Goal: Task Accomplishment & Management: Use online tool/utility

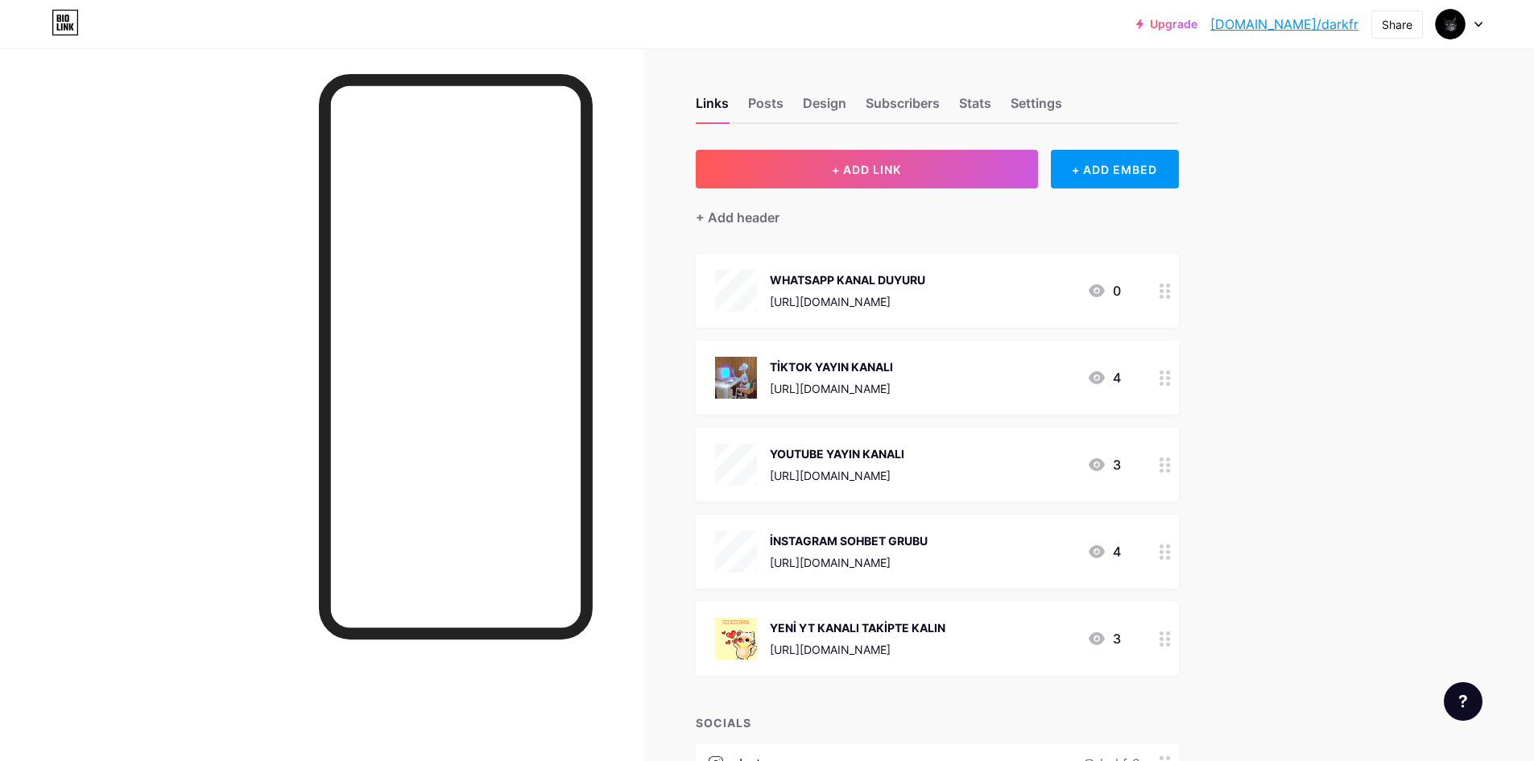
click at [886, 236] on div "+ ADD LINK + ADD EMBED + Add header WHATSAPP KANAL DUYURU [URL][DOMAIN_NAME] 0 …" at bounding box center [937, 539] width 483 height 778
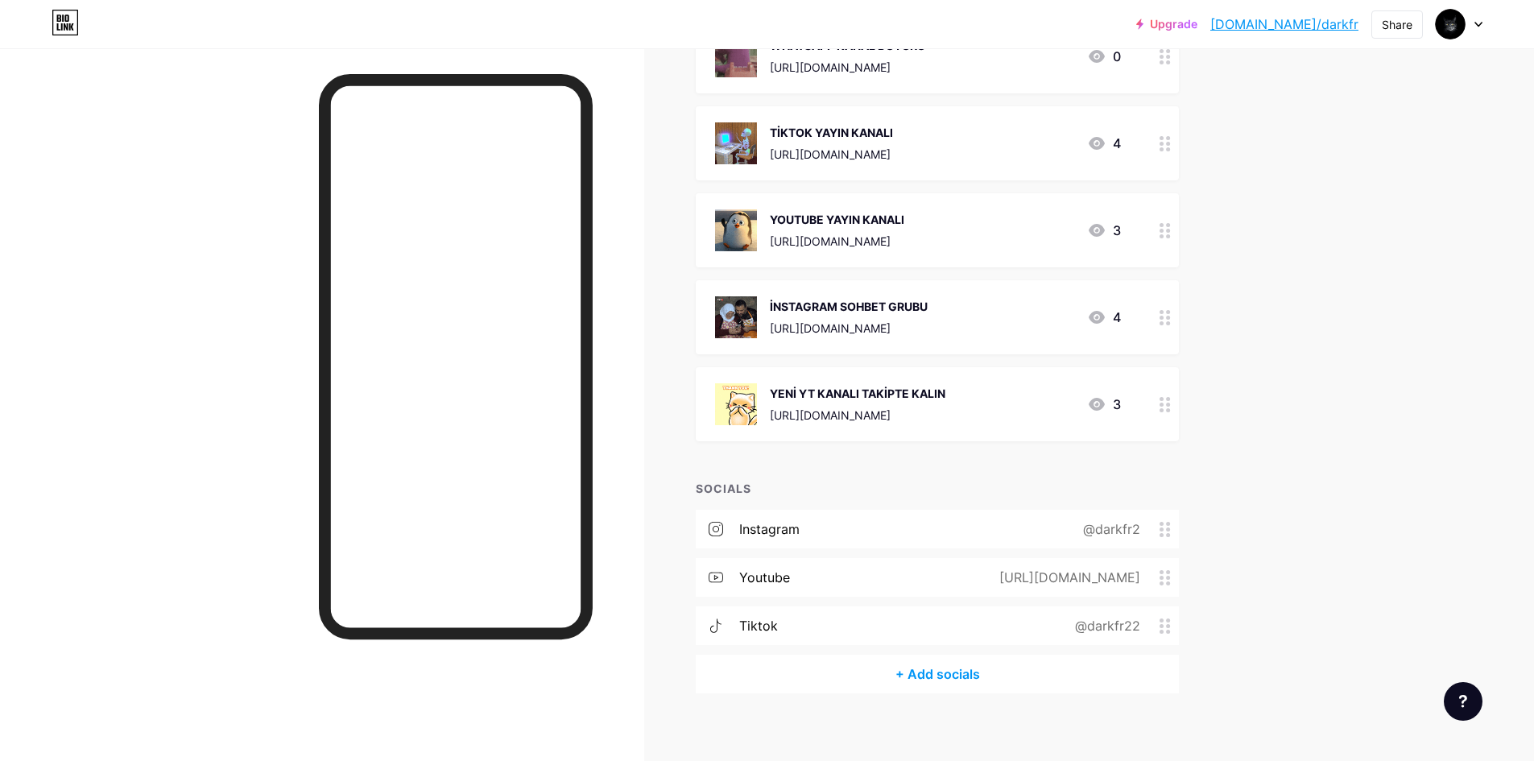
scroll to position [246, 0]
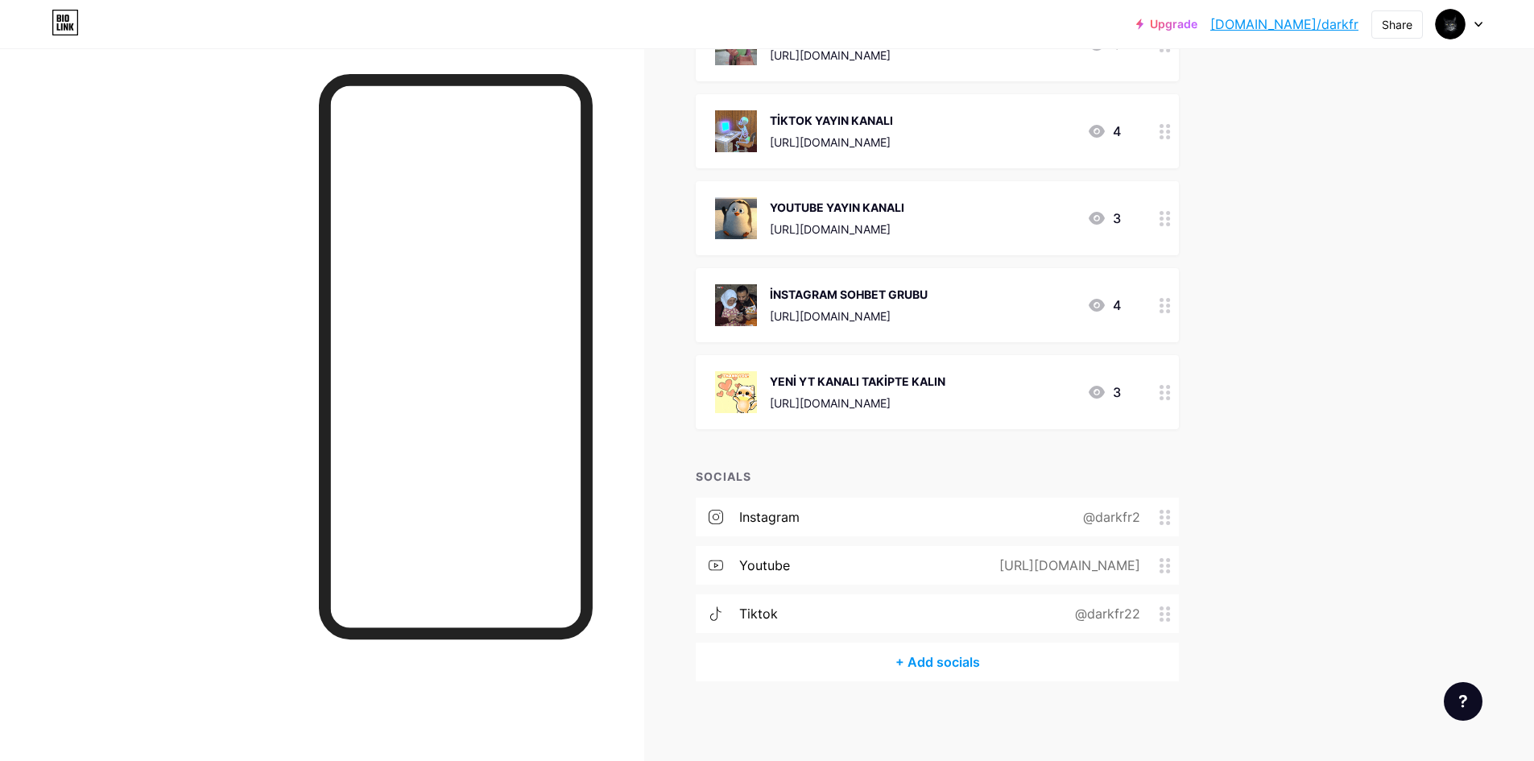
click at [923, 659] on div "+ Add socials" at bounding box center [937, 661] width 483 height 39
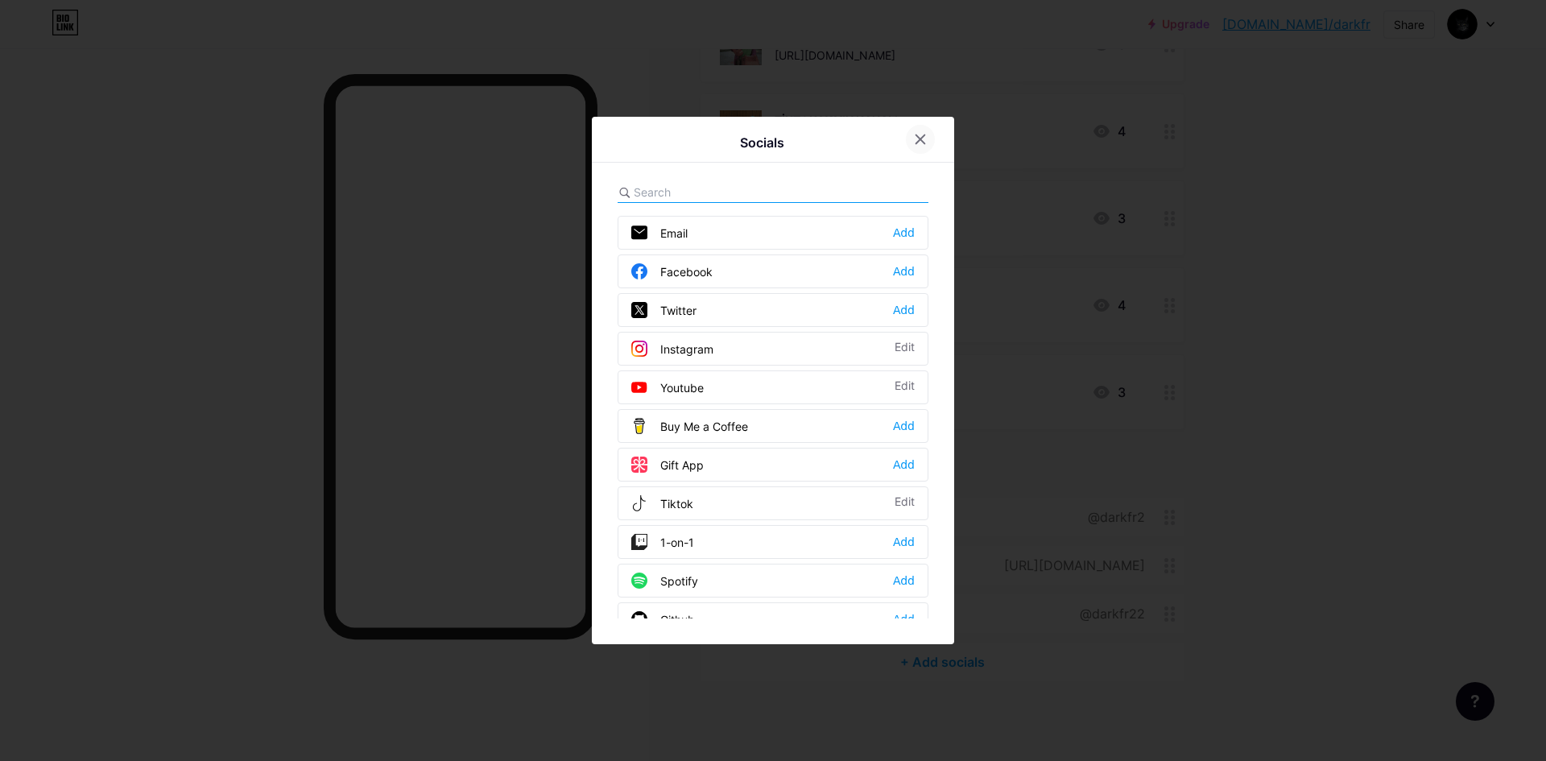
click at [929, 143] on div at bounding box center [920, 139] width 29 height 29
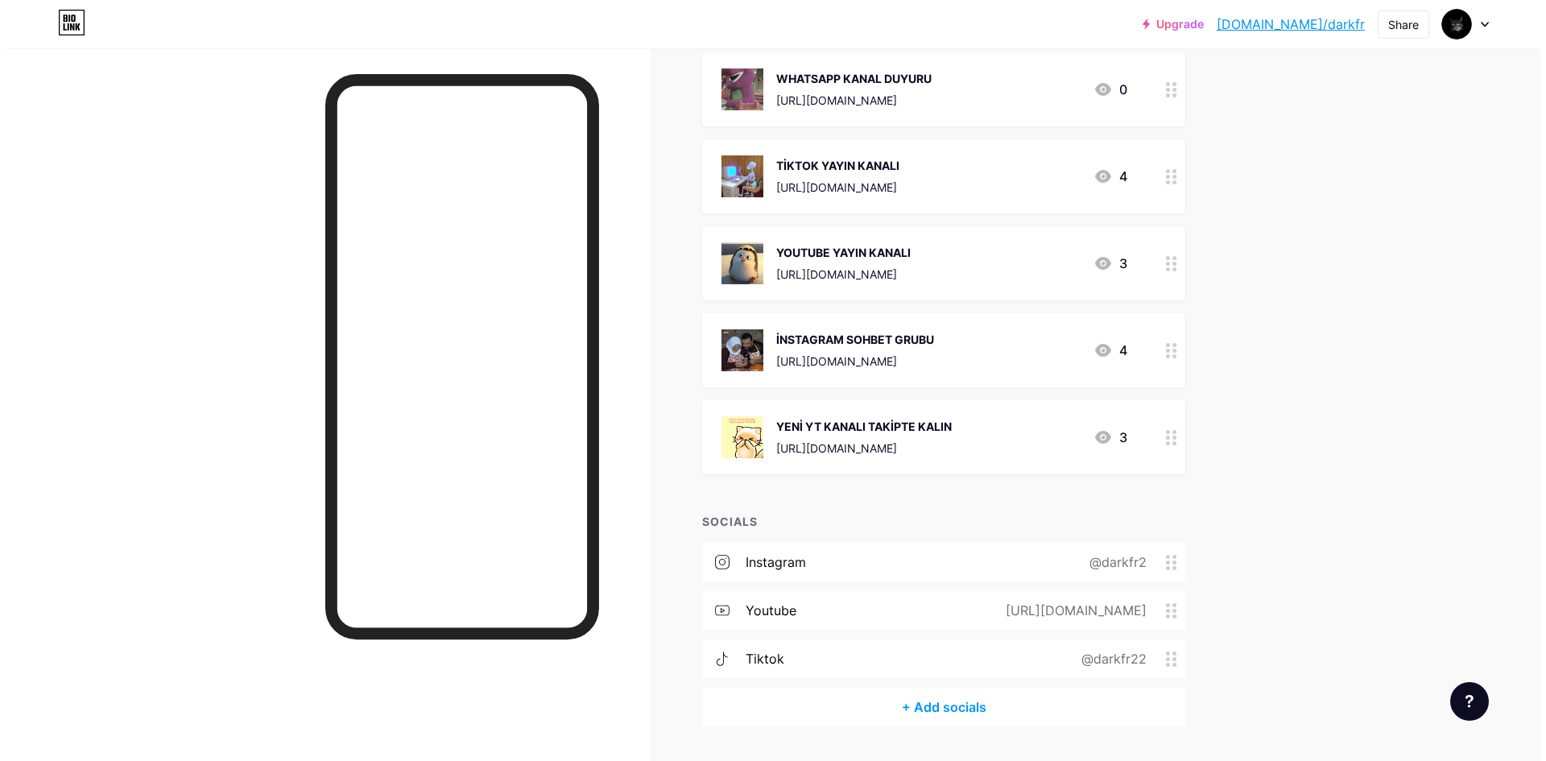
scroll to position [5, 0]
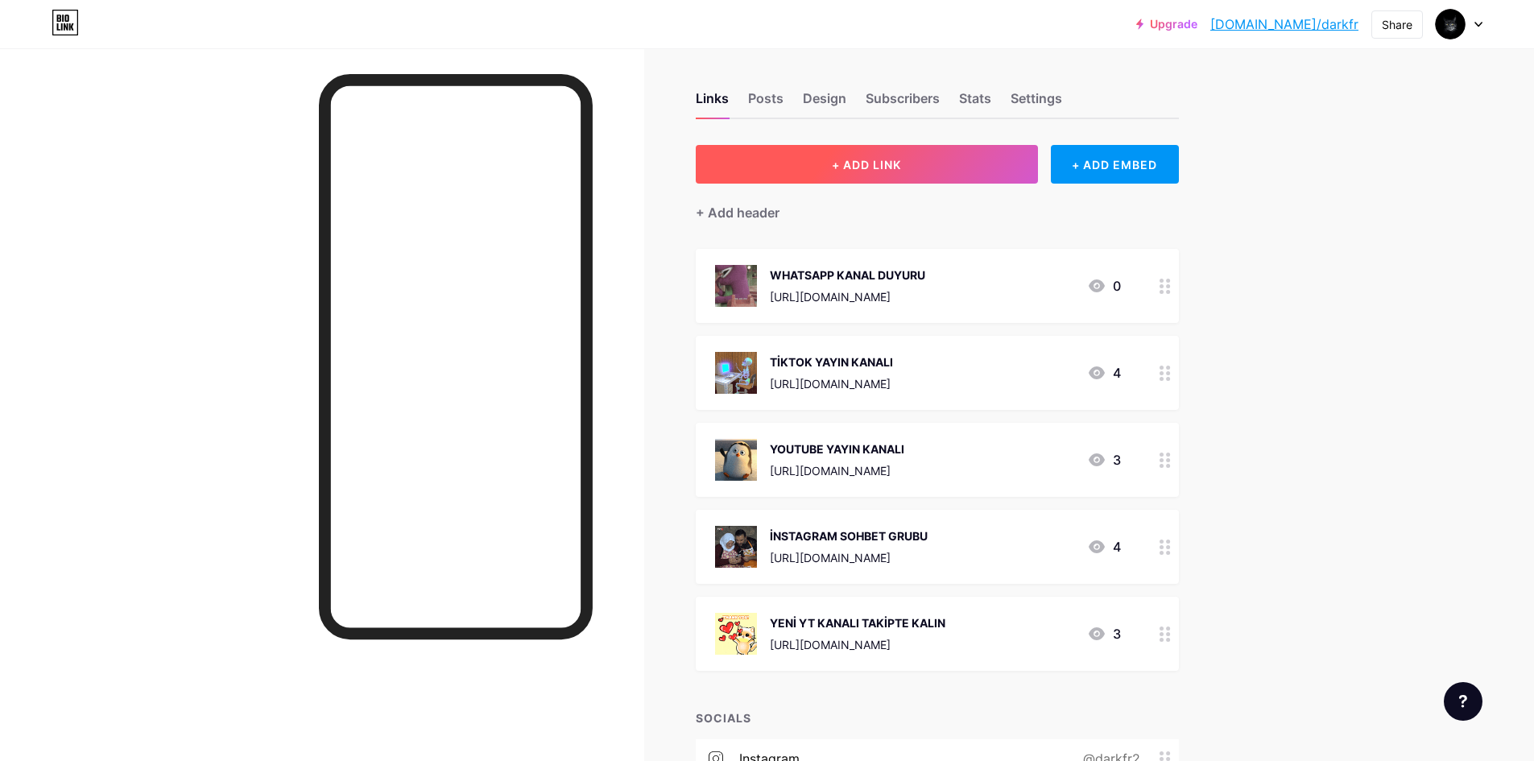
click at [1001, 162] on button "+ ADD LINK" at bounding box center [867, 164] width 342 height 39
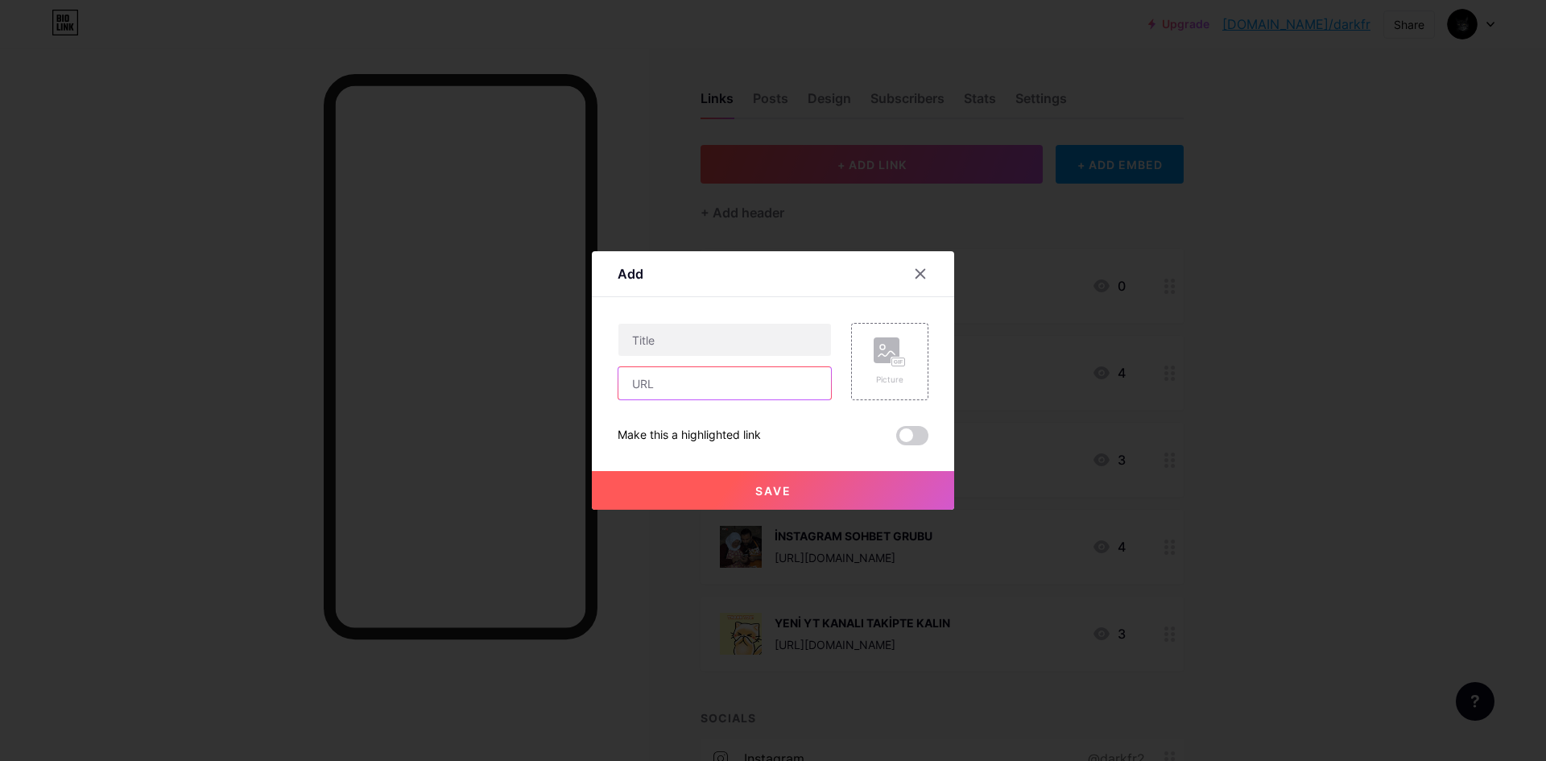
click at [736, 390] on input "text" at bounding box center [724, 383] width 213 height 32
paste input "[URL][DOMAIN_NAME]"
type input "[URL][DOMAIN_NAME]"
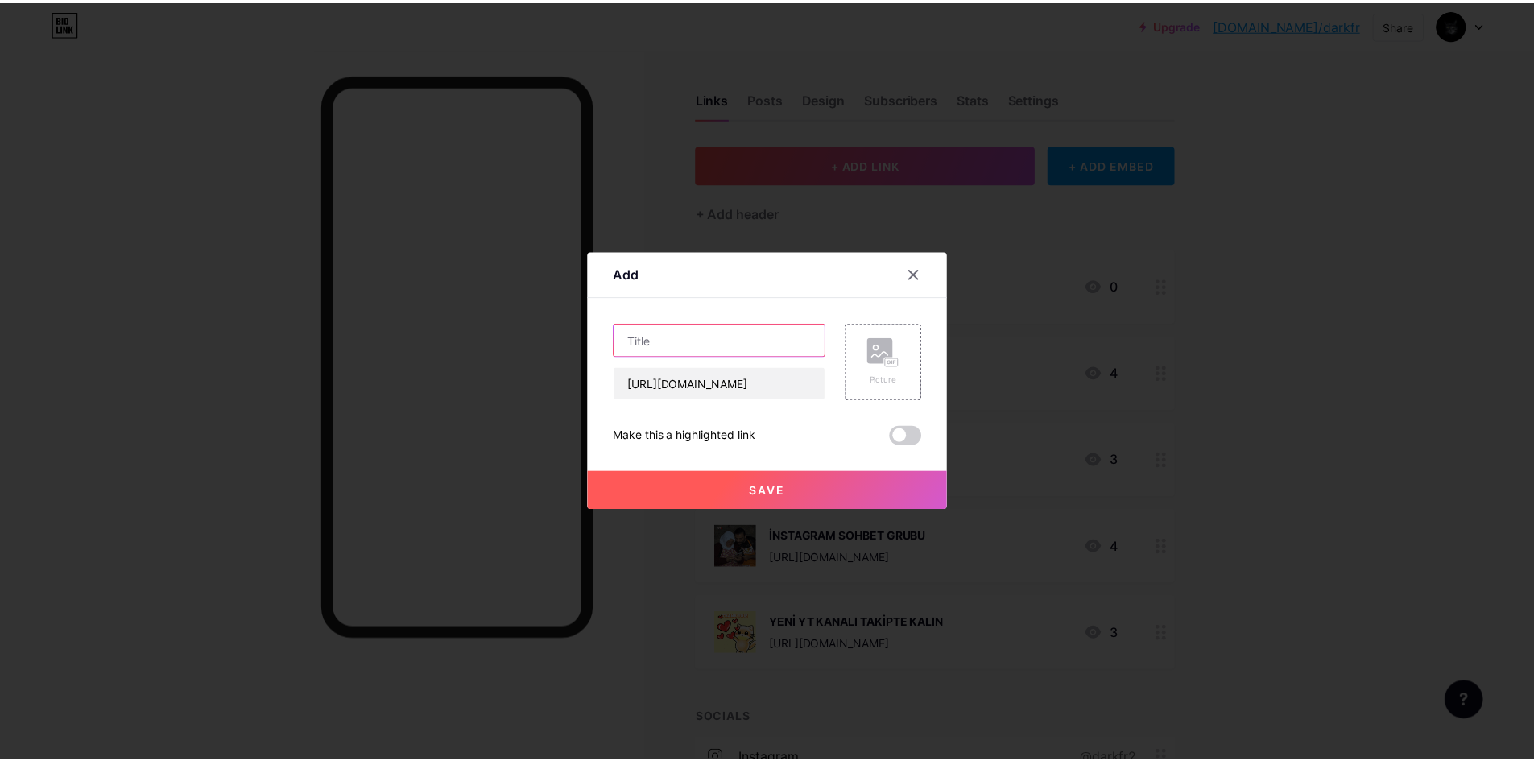
scroll to position [0, 0]
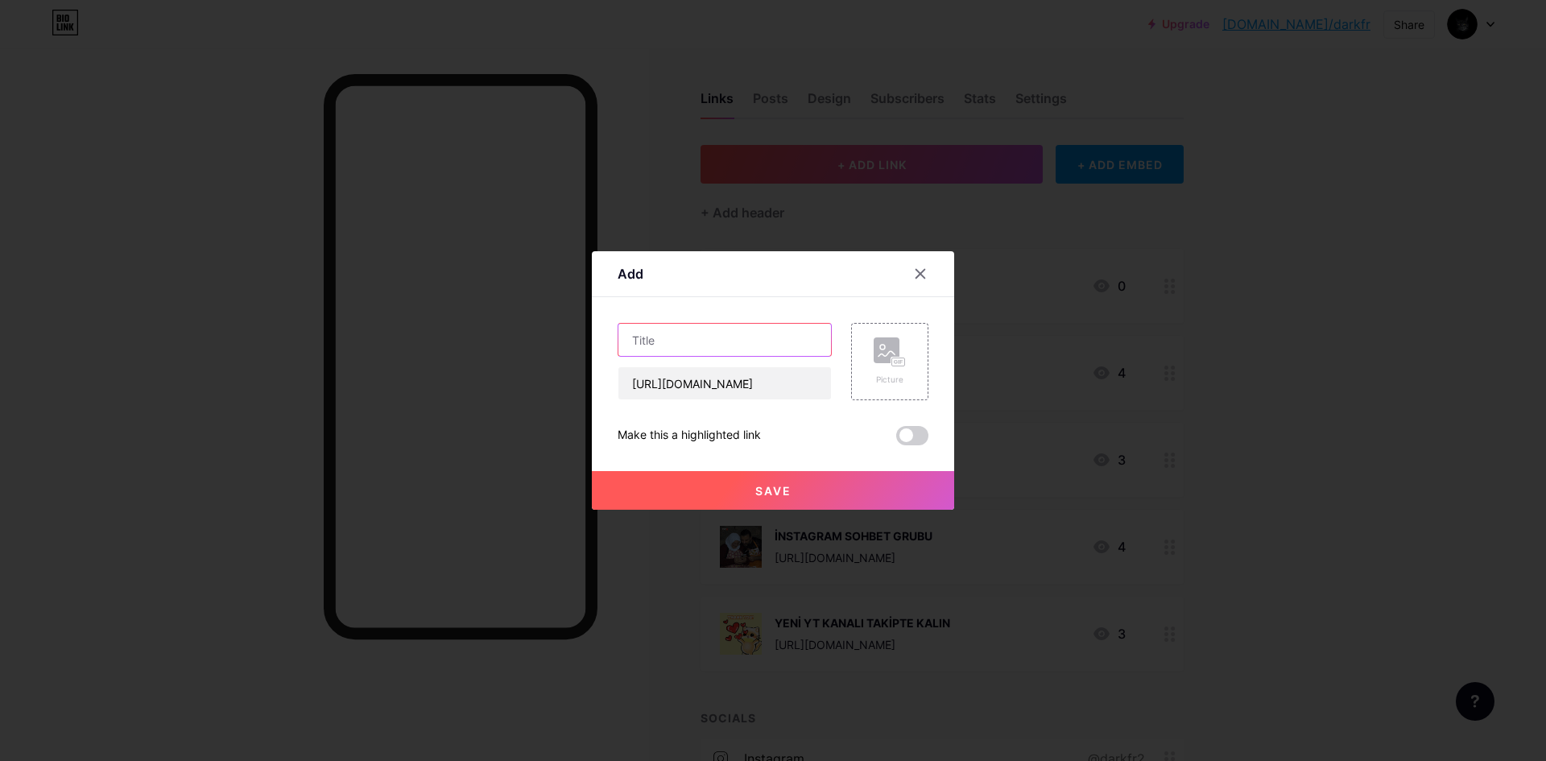
click at [738, 341] on input "text" at bounding box center [724, 340] width 213 height 32
type input "DİSCORD LİNK"
click at [1315, 192] on div at bounding box center [773, 380] width 1546 height 761
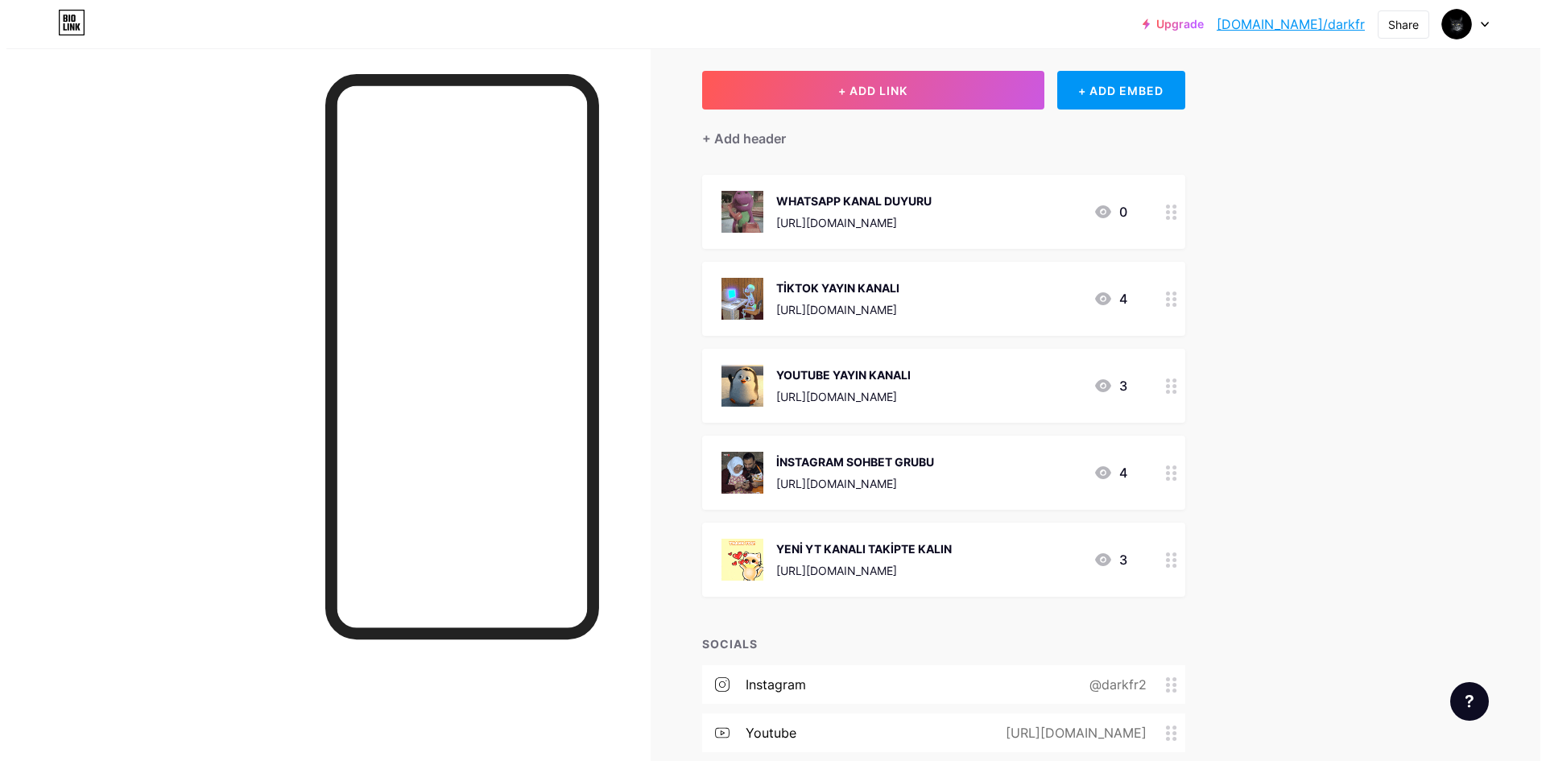
scroll to position [85, 0]
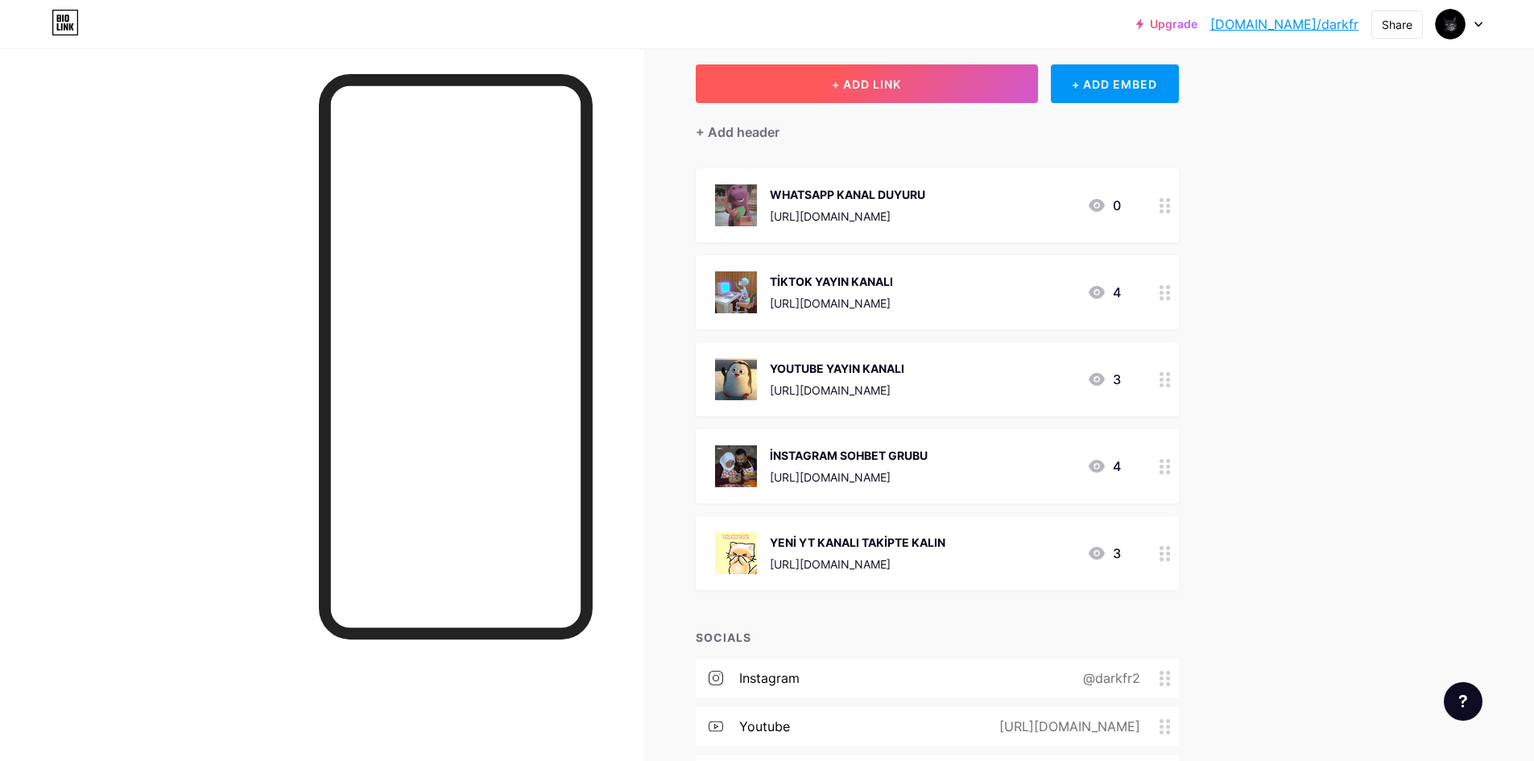
click at [948, 78] on button "+ ADD LINK" at bounding box center [867, 83] width 342 height 39
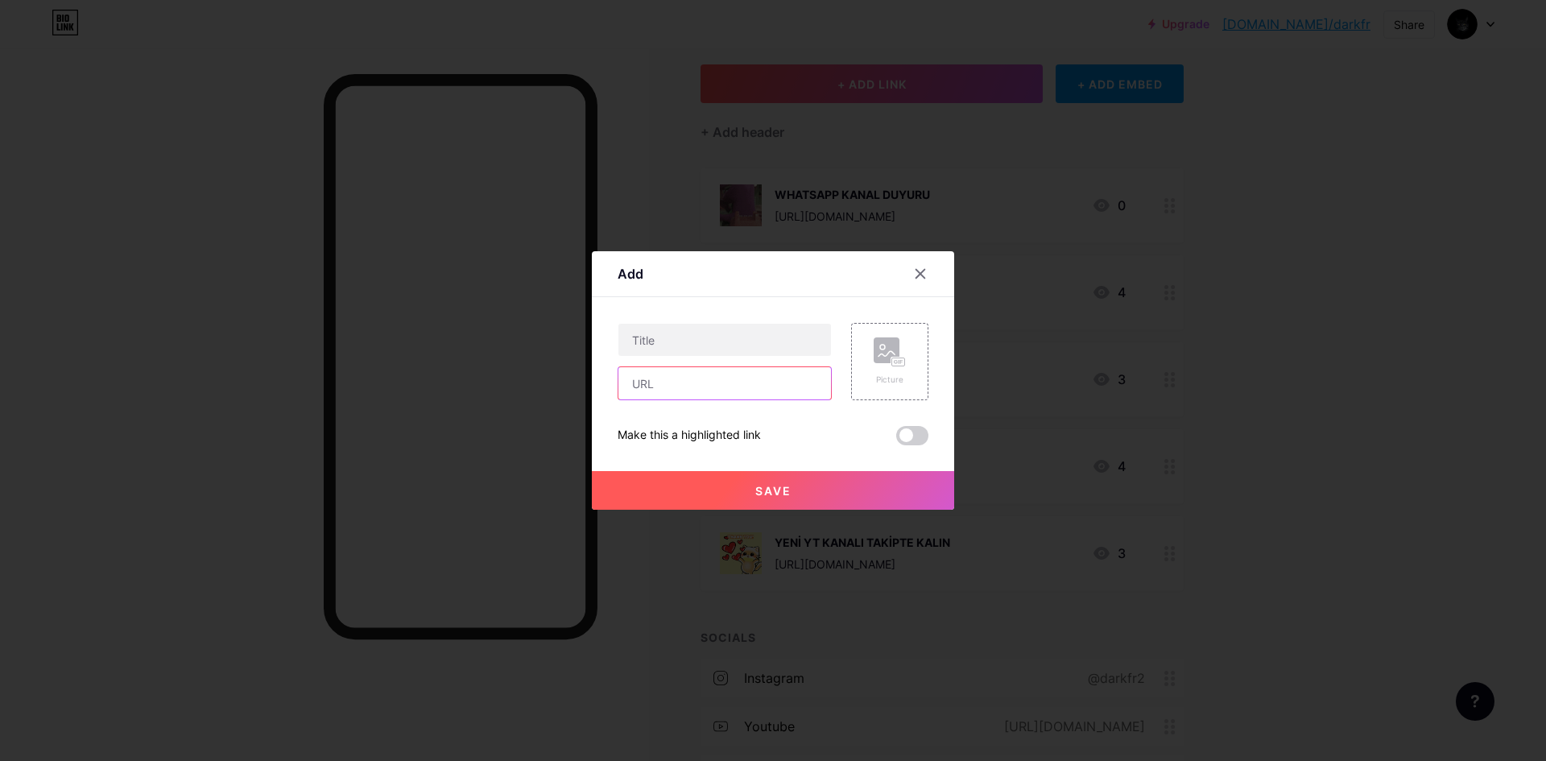
click at [700, 393] on input "text" at bounding box center [724, 383] width 213 height 32
paste input "[URL][DOMAIN_NAME]"
type input "[URL][DOMAIN_NAME]"
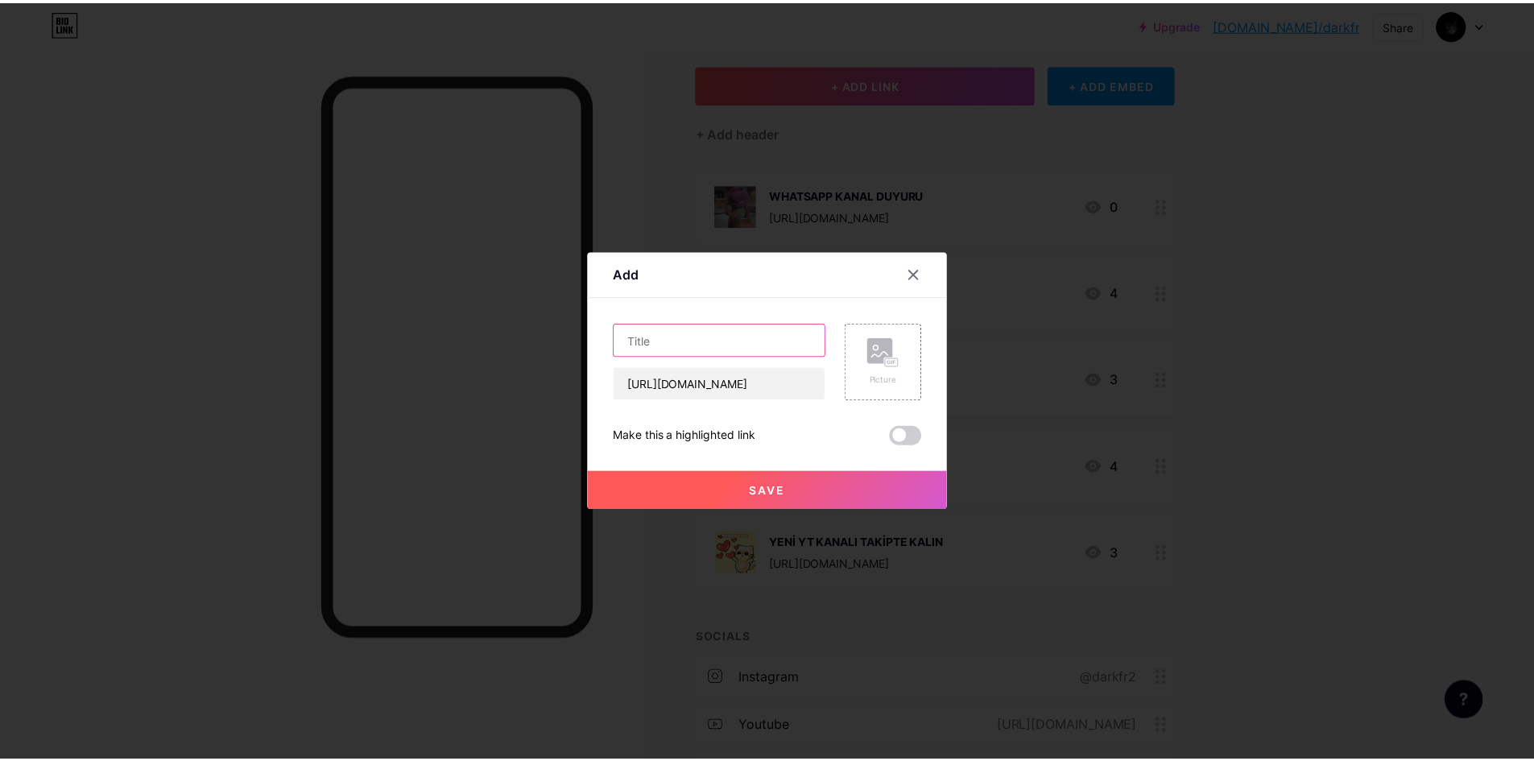
scroll to position [0, 0]
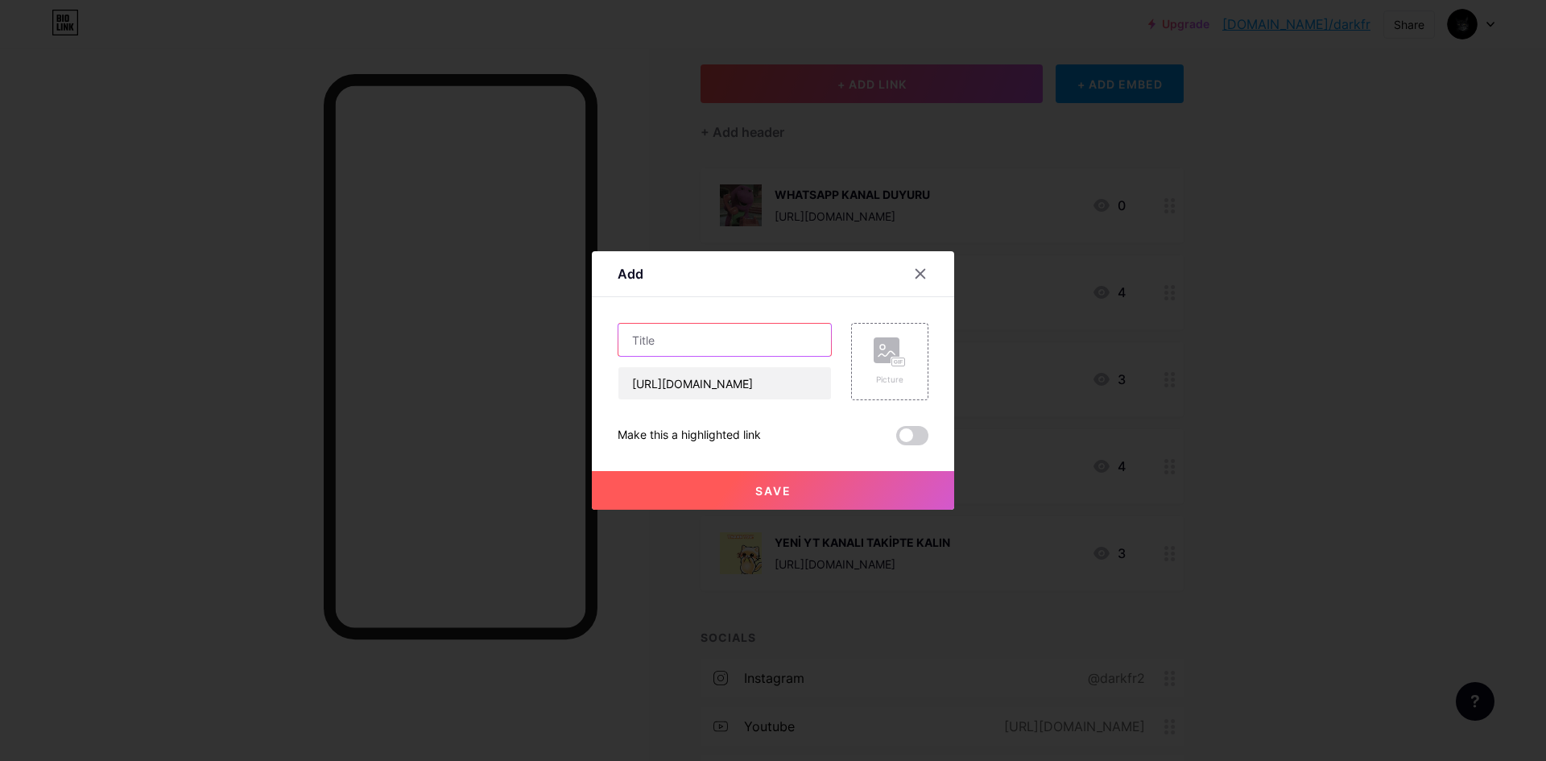
click at [687, 342] on input "text" at bounding box center [724, 340] width 213 height 32
type input "DİSCORD GRUBU"
click at [903, 380] on div "Picture" at bounding box center [889, 380] width 32 height 12
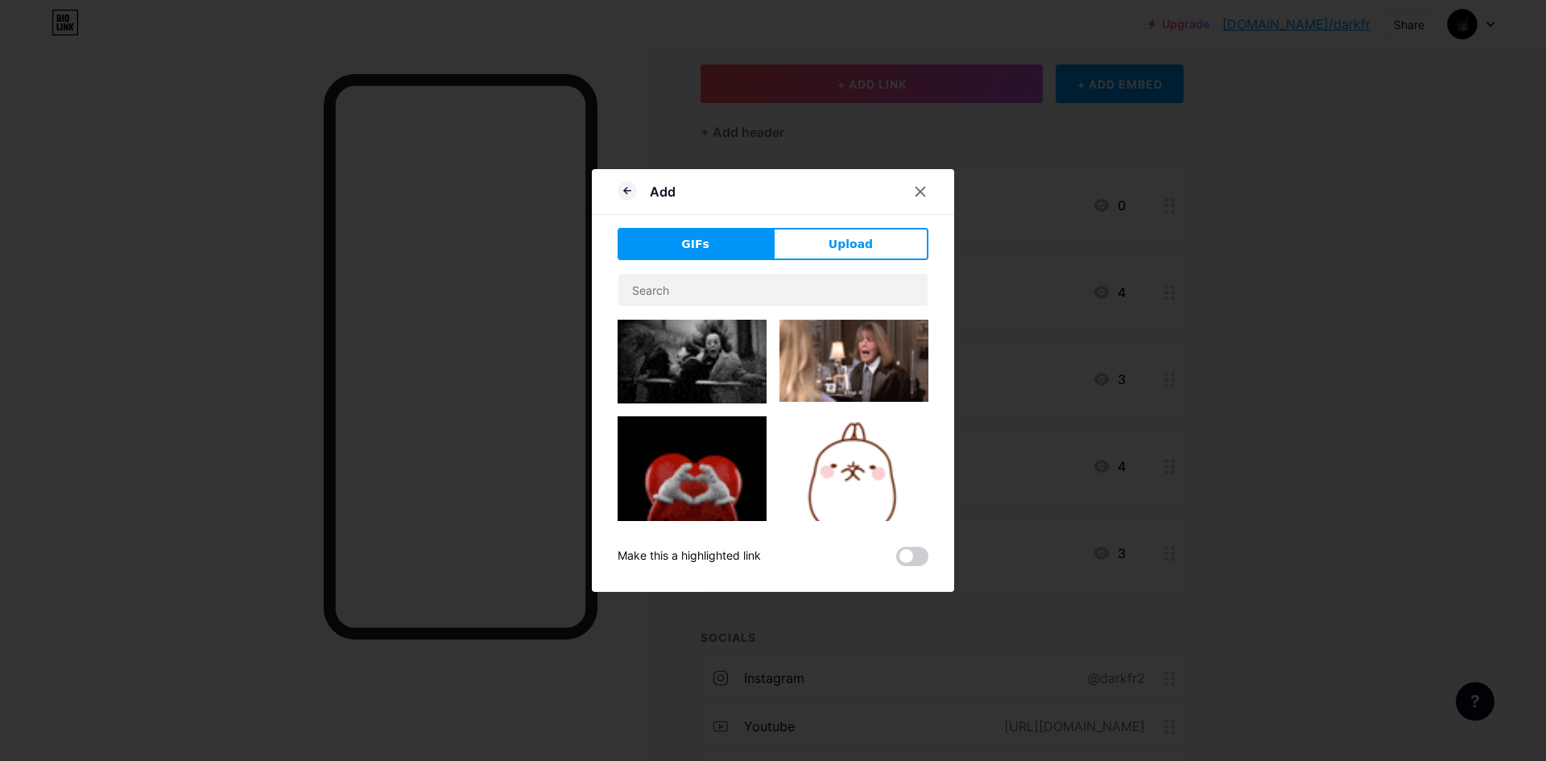
click at [689, 355] on img at bounding box center [691, 362] width 149 height 84
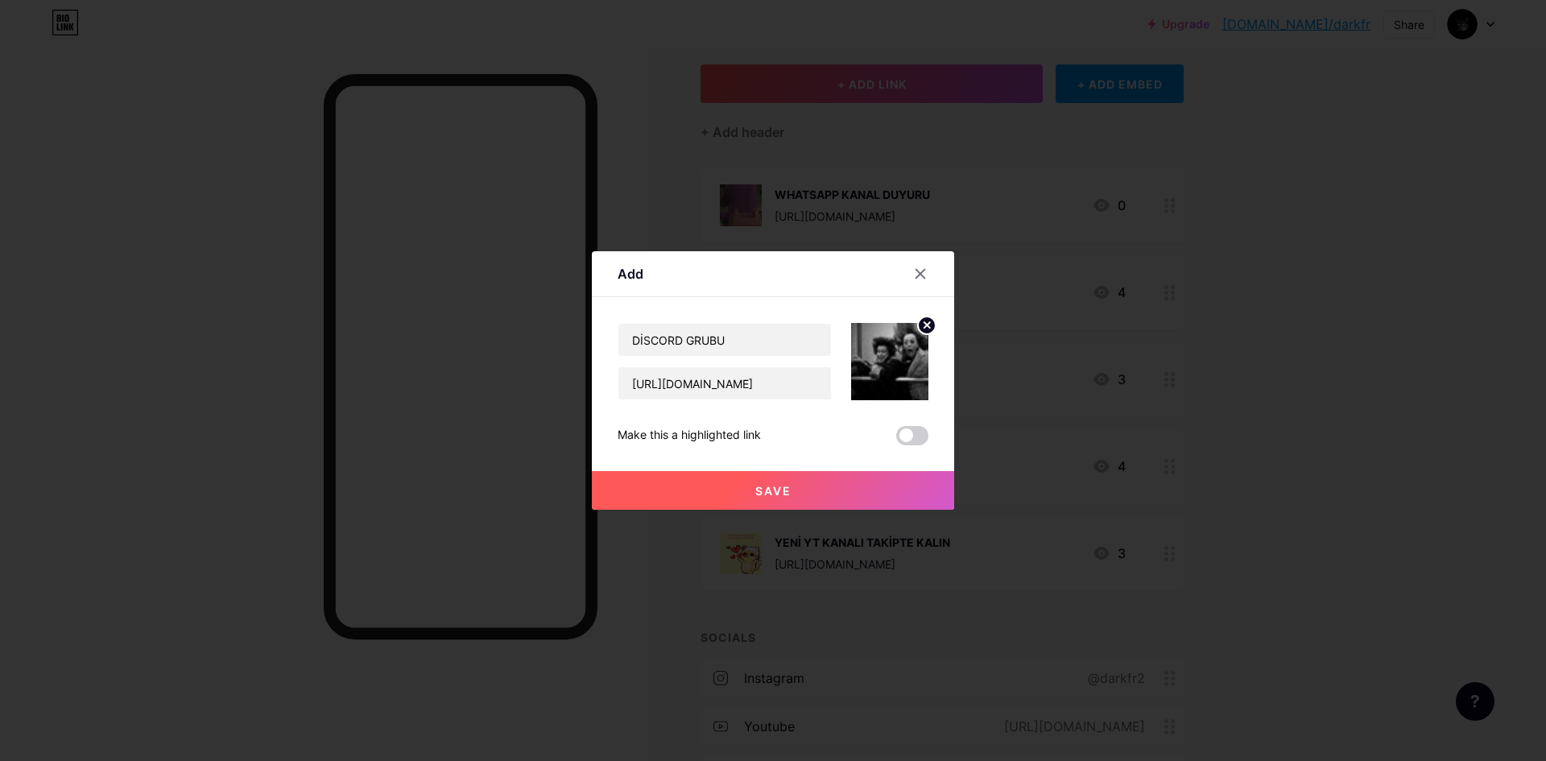
click at [800, 482] on button "Save" at bounding box center [773, 490] width 362 height 39
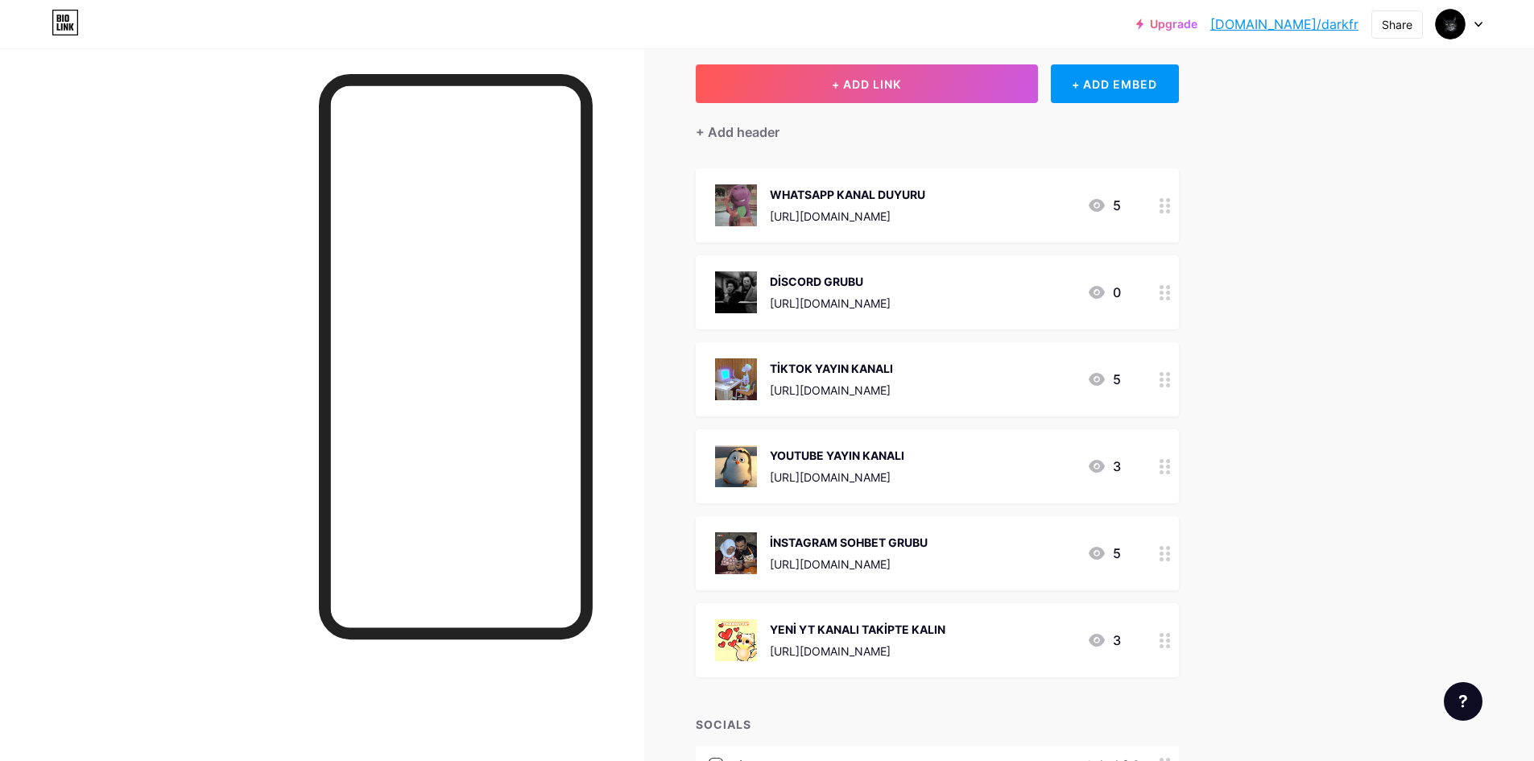
click at [1156, 280] on div at bounding box center [1164, 292] width 27 height 74
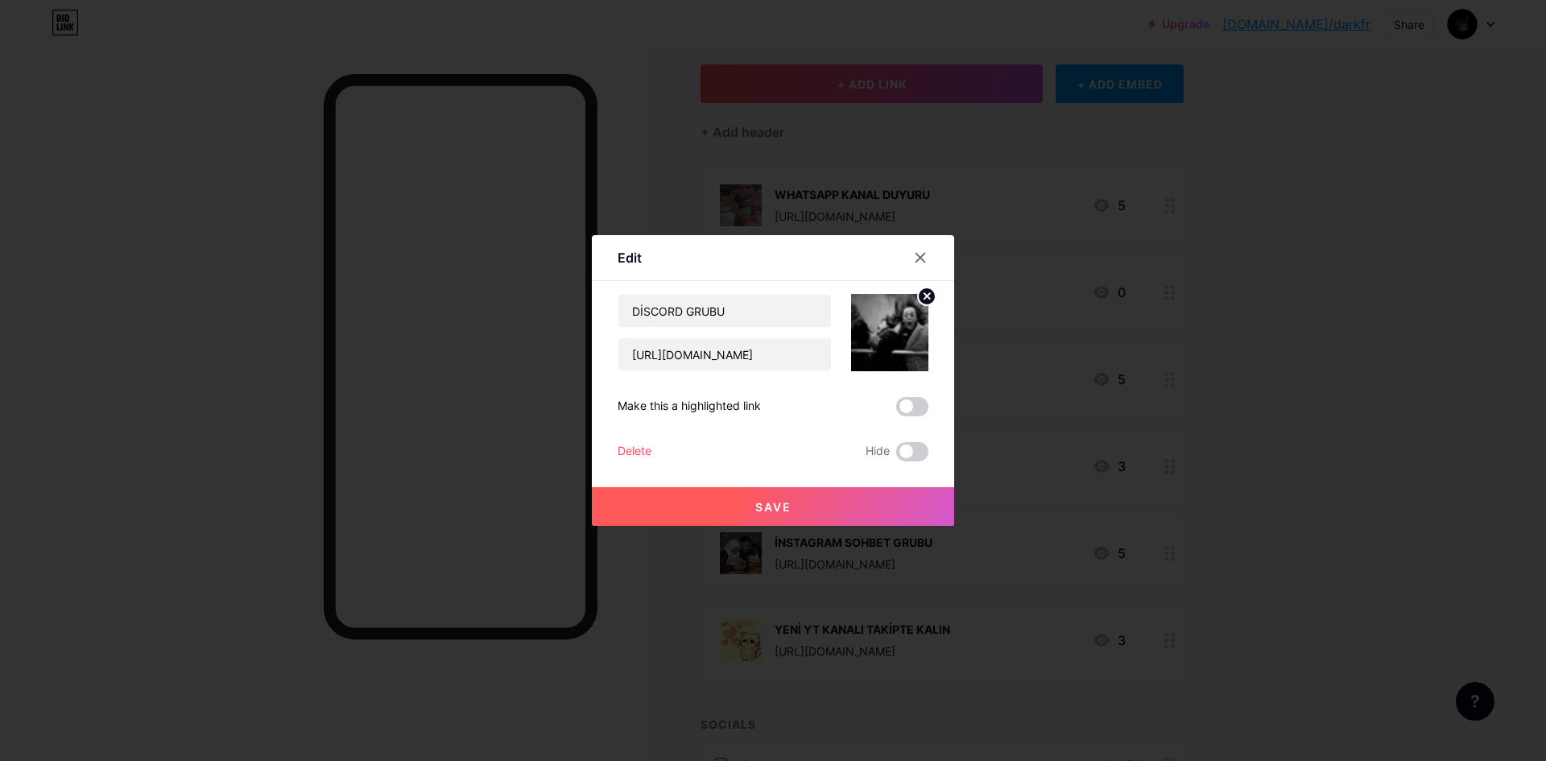
click at [1011, 279] on div at bounding box center [773, 380] width 1546 height 761
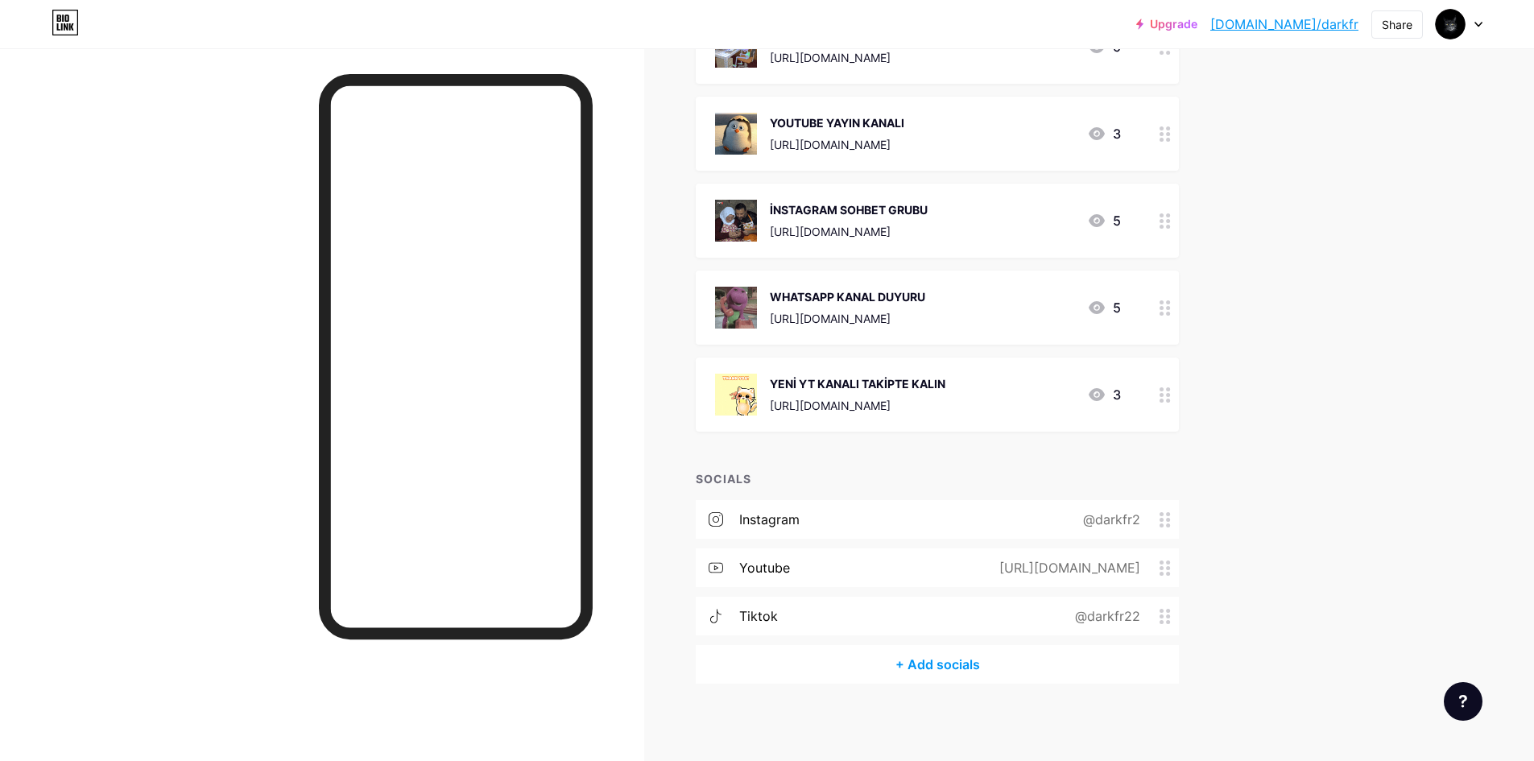
scroll to position [333, 0]
